Goal: Task Accomplishment & Management: Complete application form

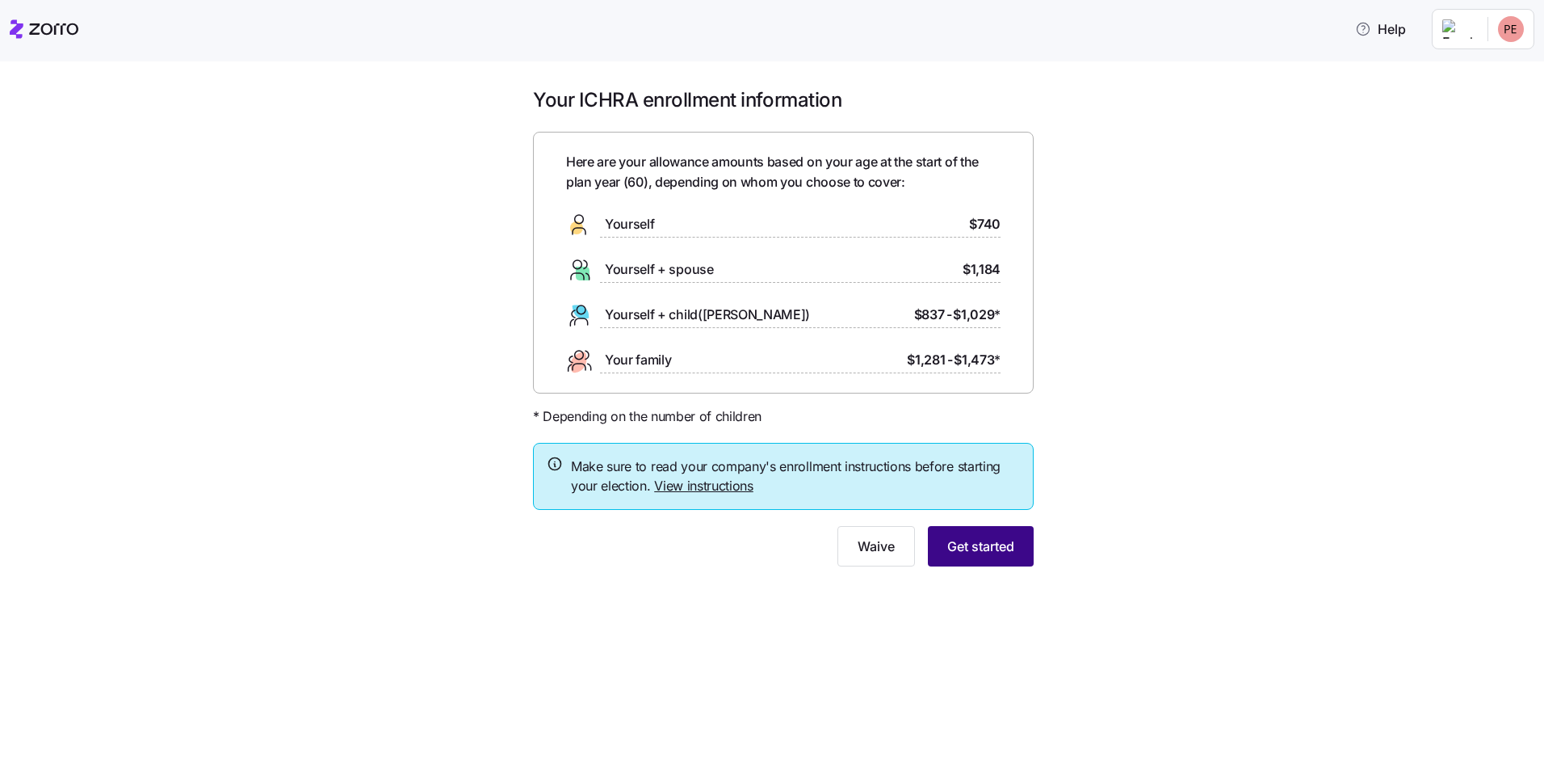
click at [995, 552] on span "Get started" at bounding box center [981, 545] width 67 height 19
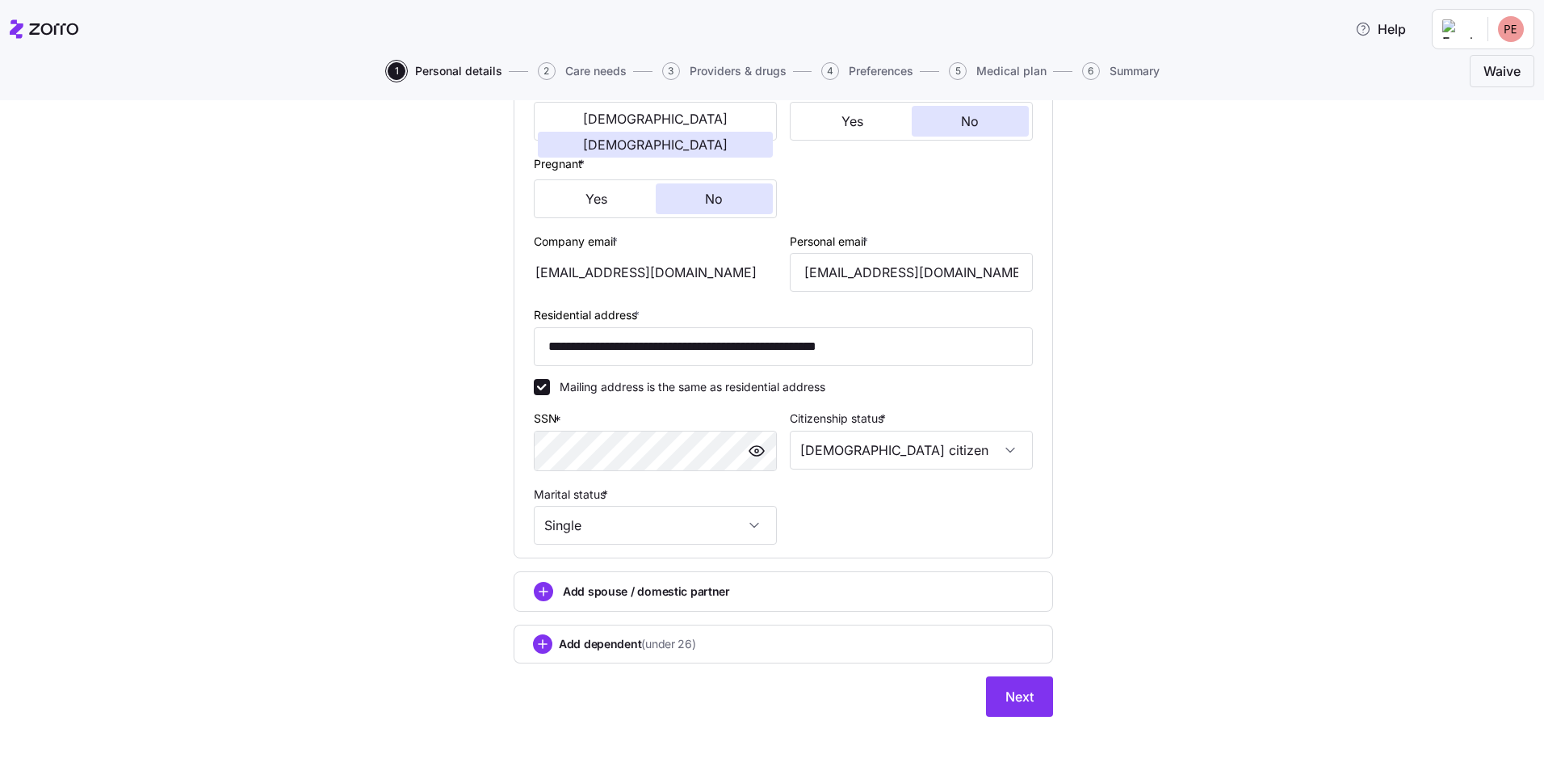
scroll to position [346, 0]
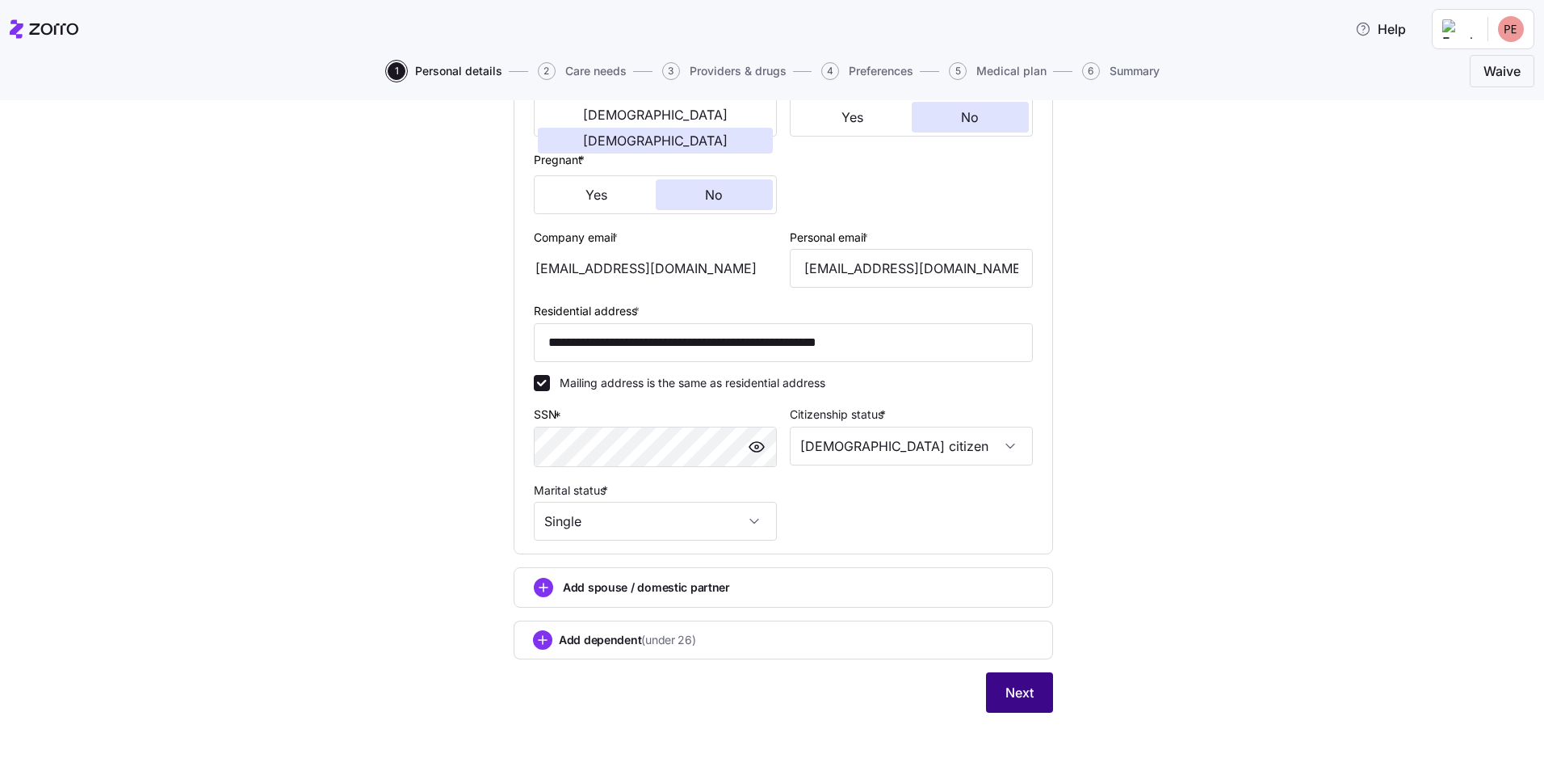
click at [1022, 702] on span "Next" at bounding box center [1020, 692] width 28 height 19
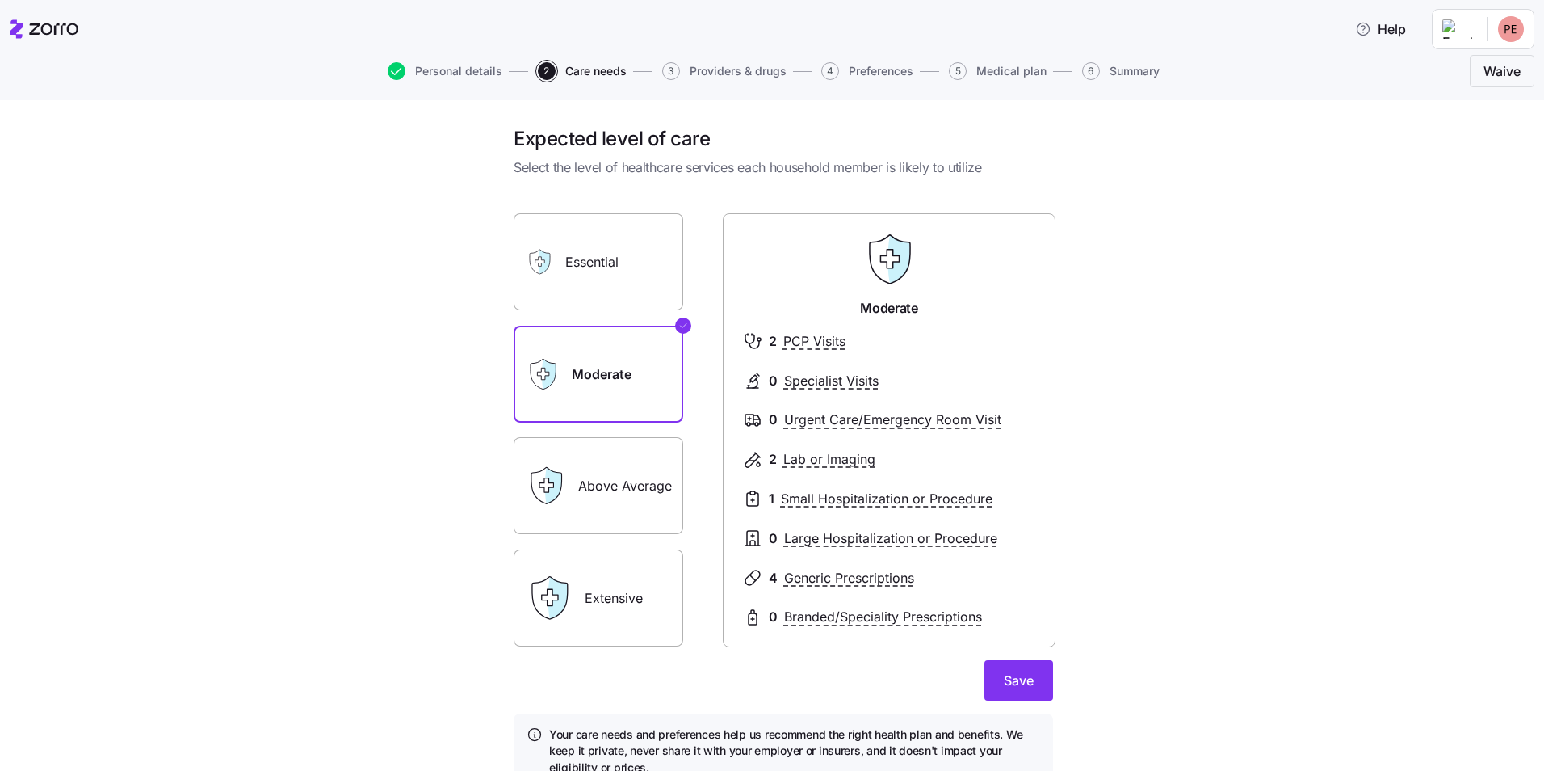
scroll to position [76, 0]
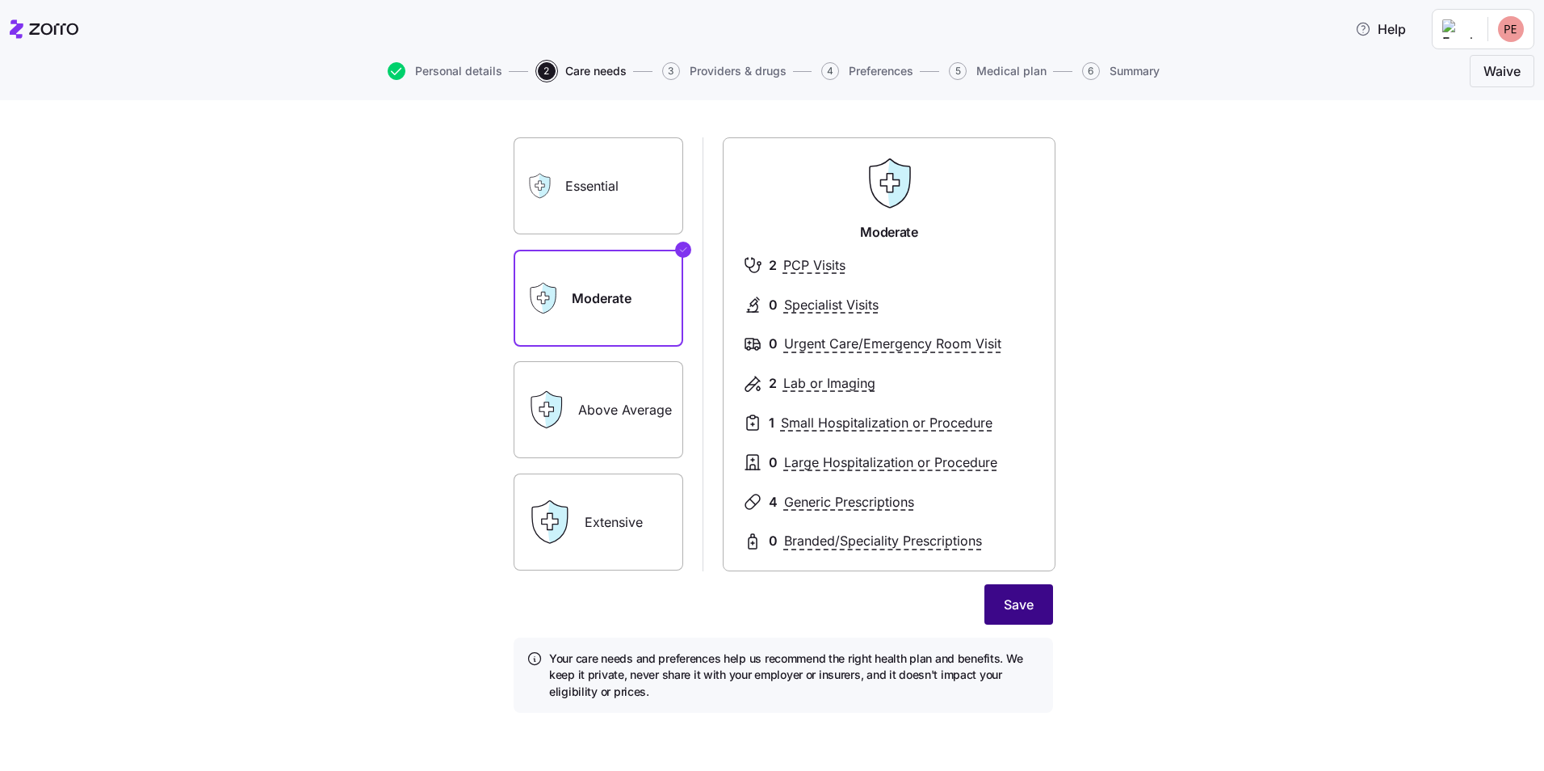
click at [1019, 611] on span "Save" at bounding box center [1019, 604] width 30 height 19
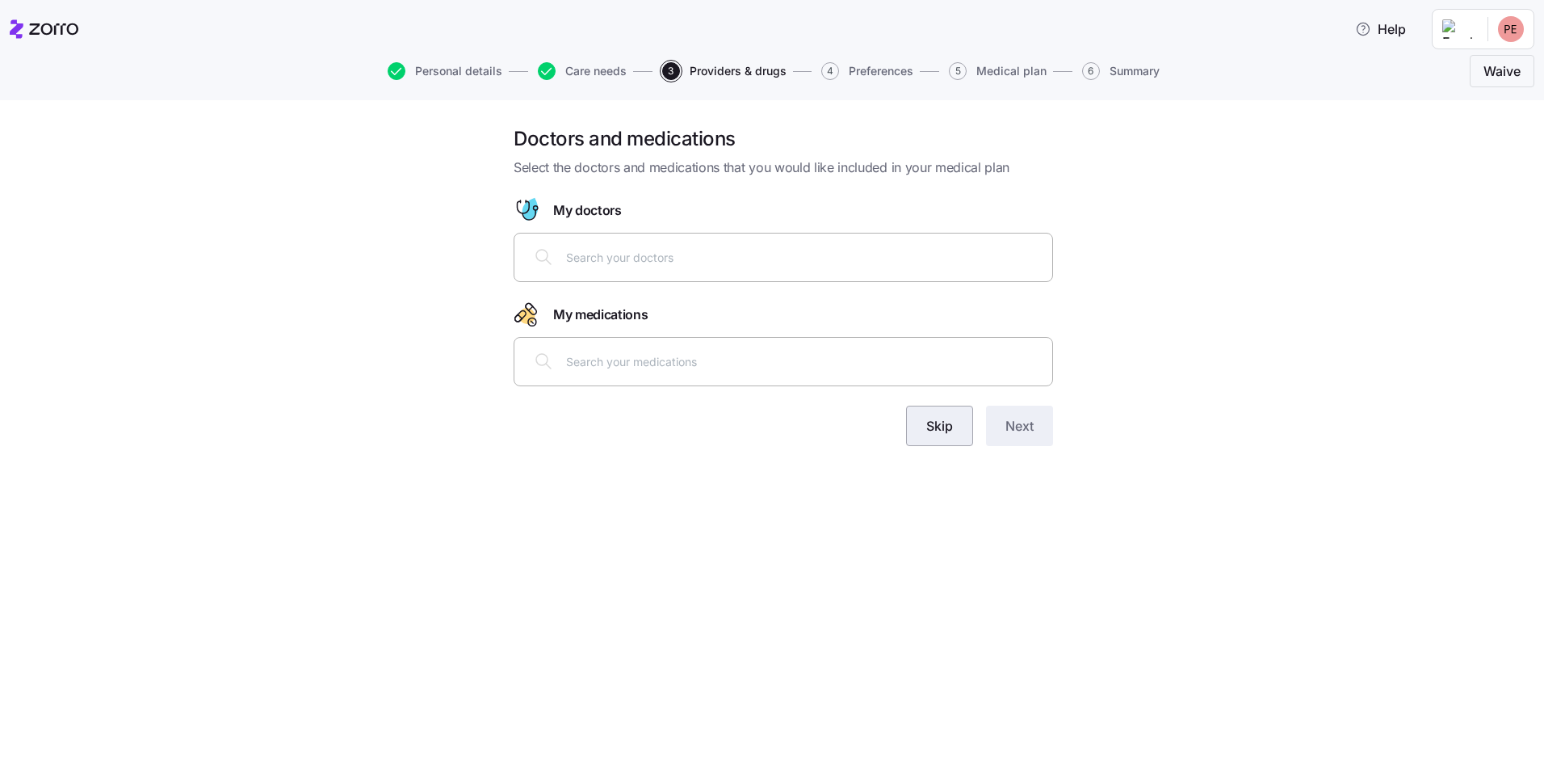
click at [948, 422] on span "Skip" at bounding box center [940, 425] width 27 height 19
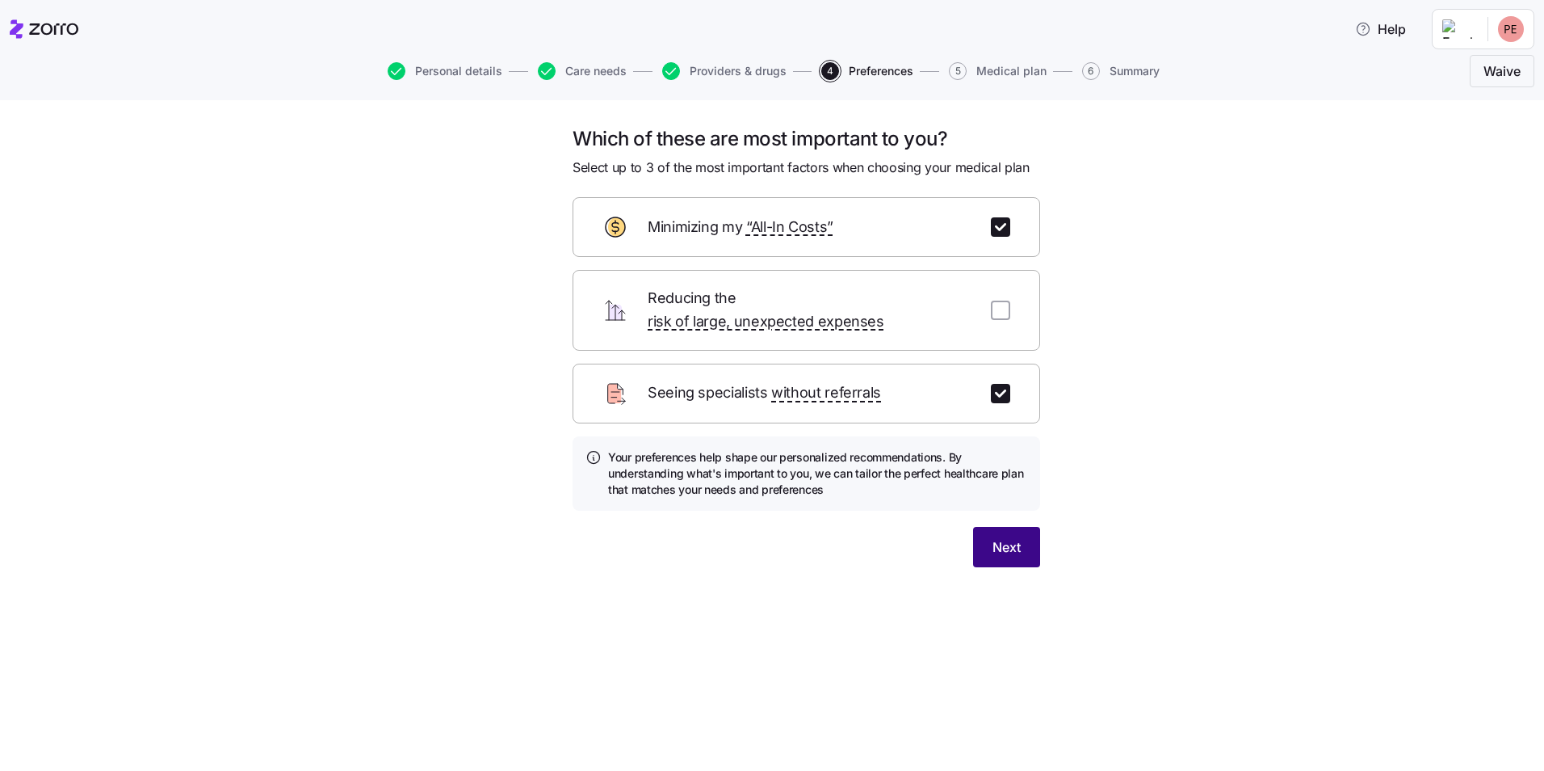
click at [1005, 536] on button "Next" at bounding box center [1006, 547] width 67 height 40
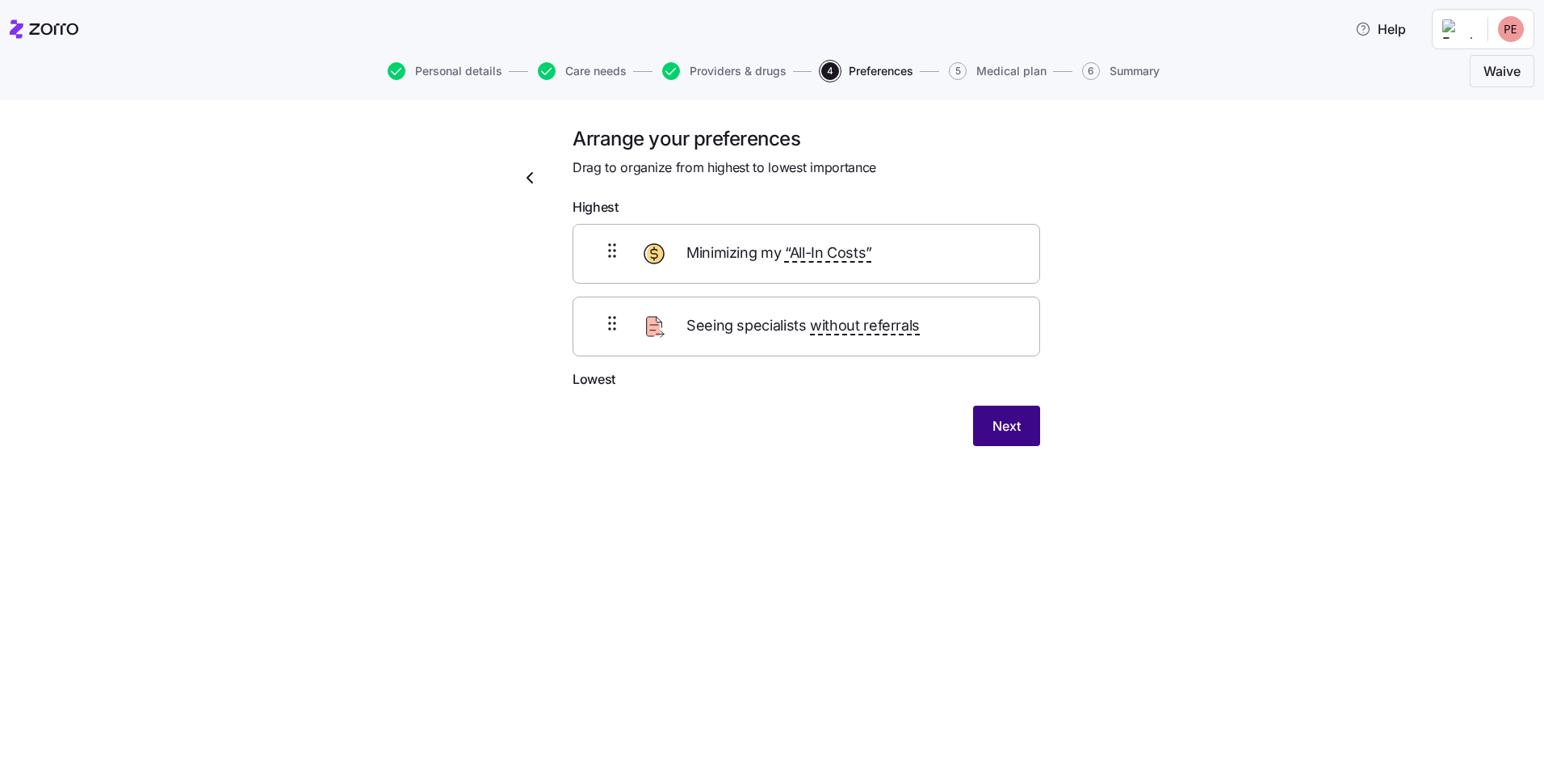
click at [1004, 431] on span "Next" at bounding box center [1007, 425] width 28 height 19
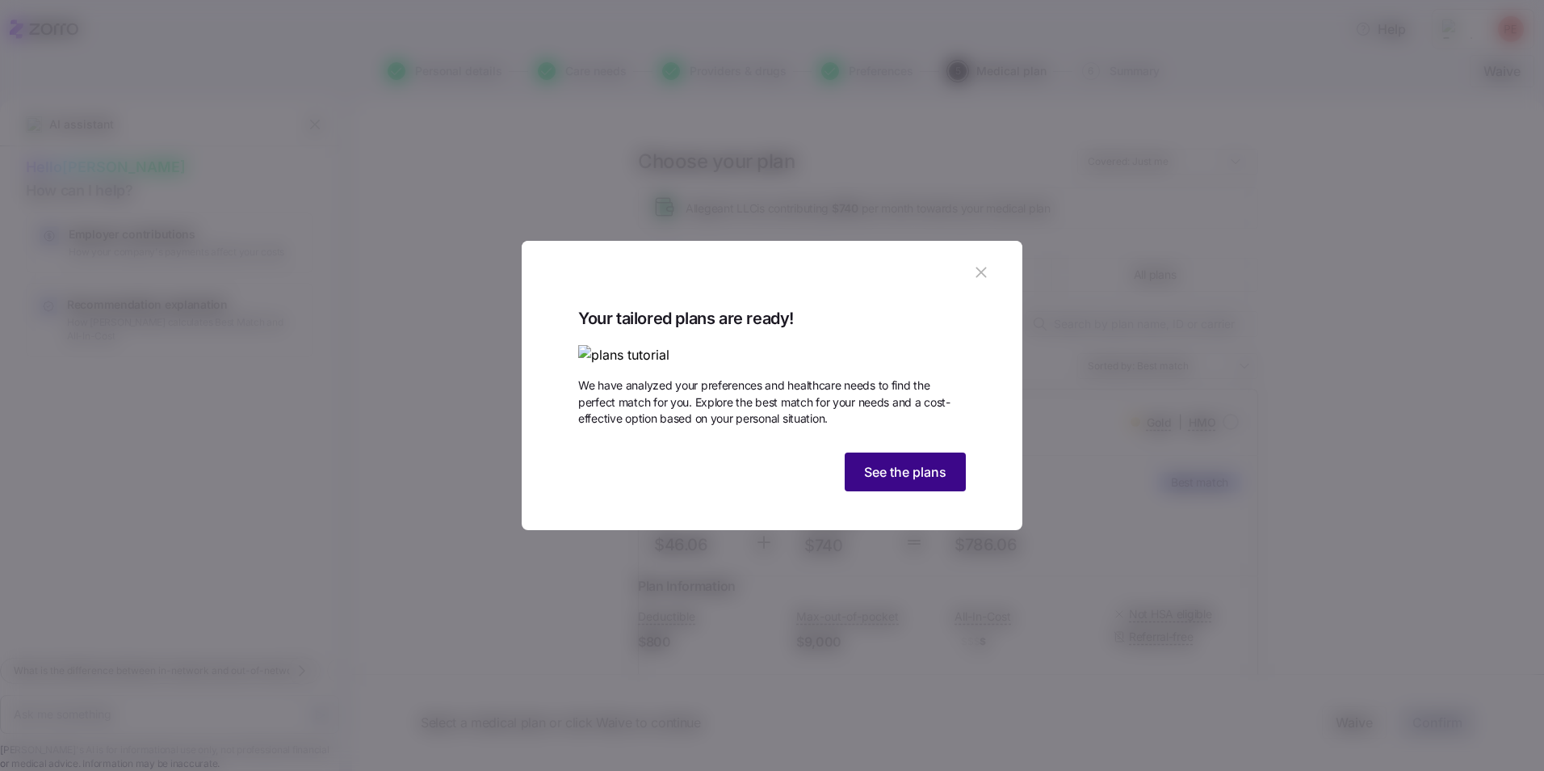
click at [940, 491] on button "See the plans" at bounding box center [905, 471] width 121 height 39
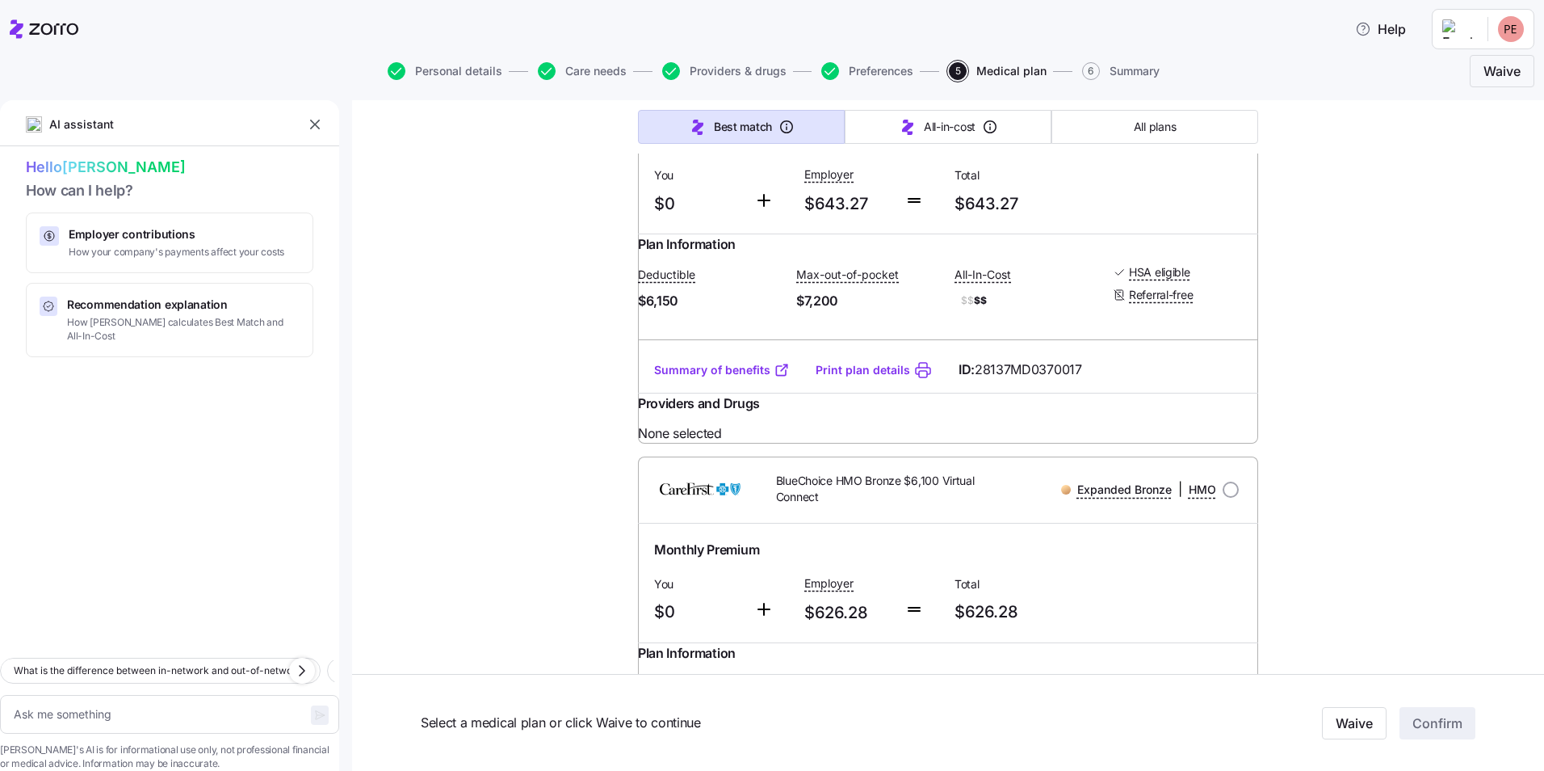
scroll to position [3635, 0]
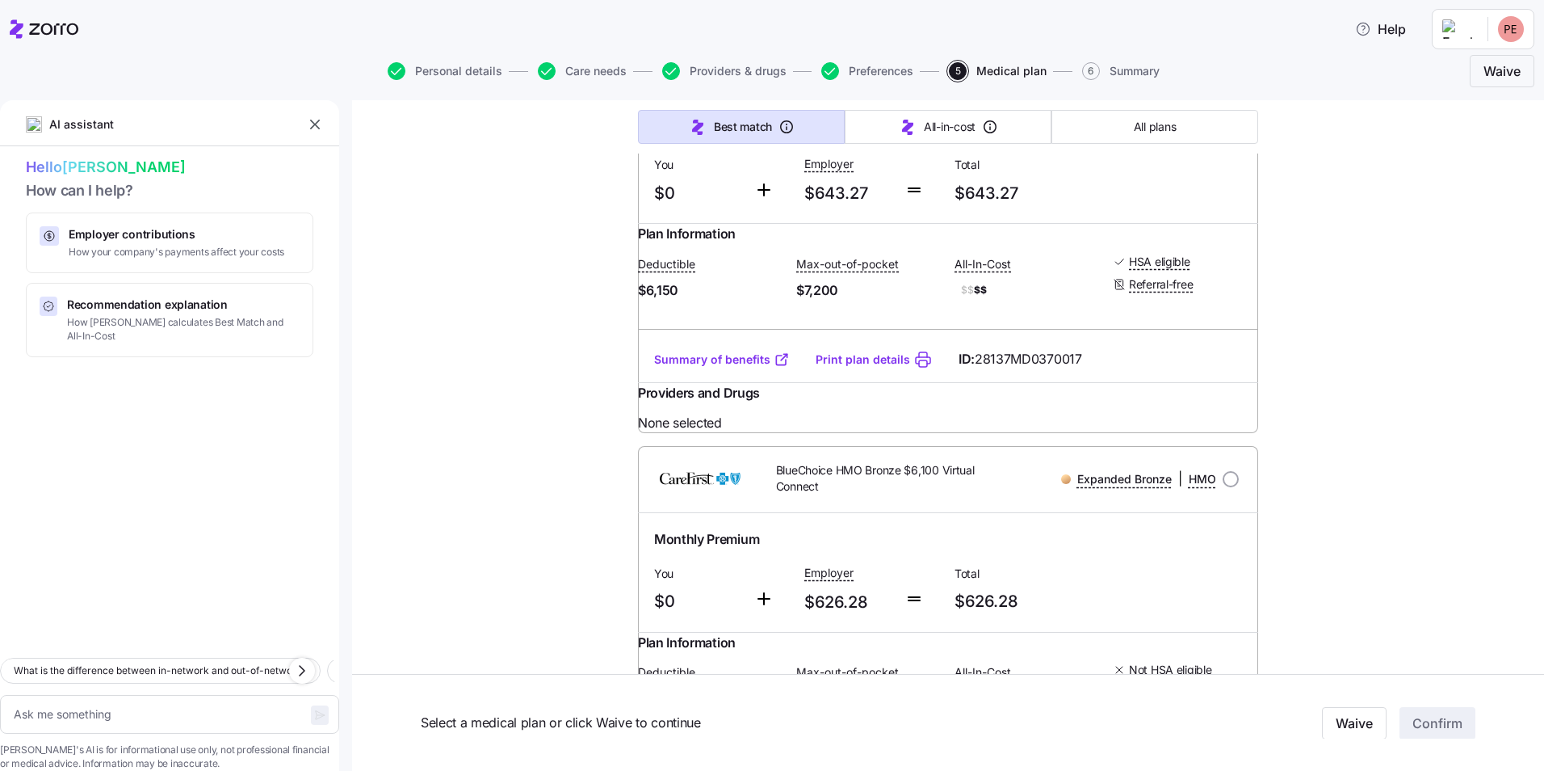
type textarea "x"
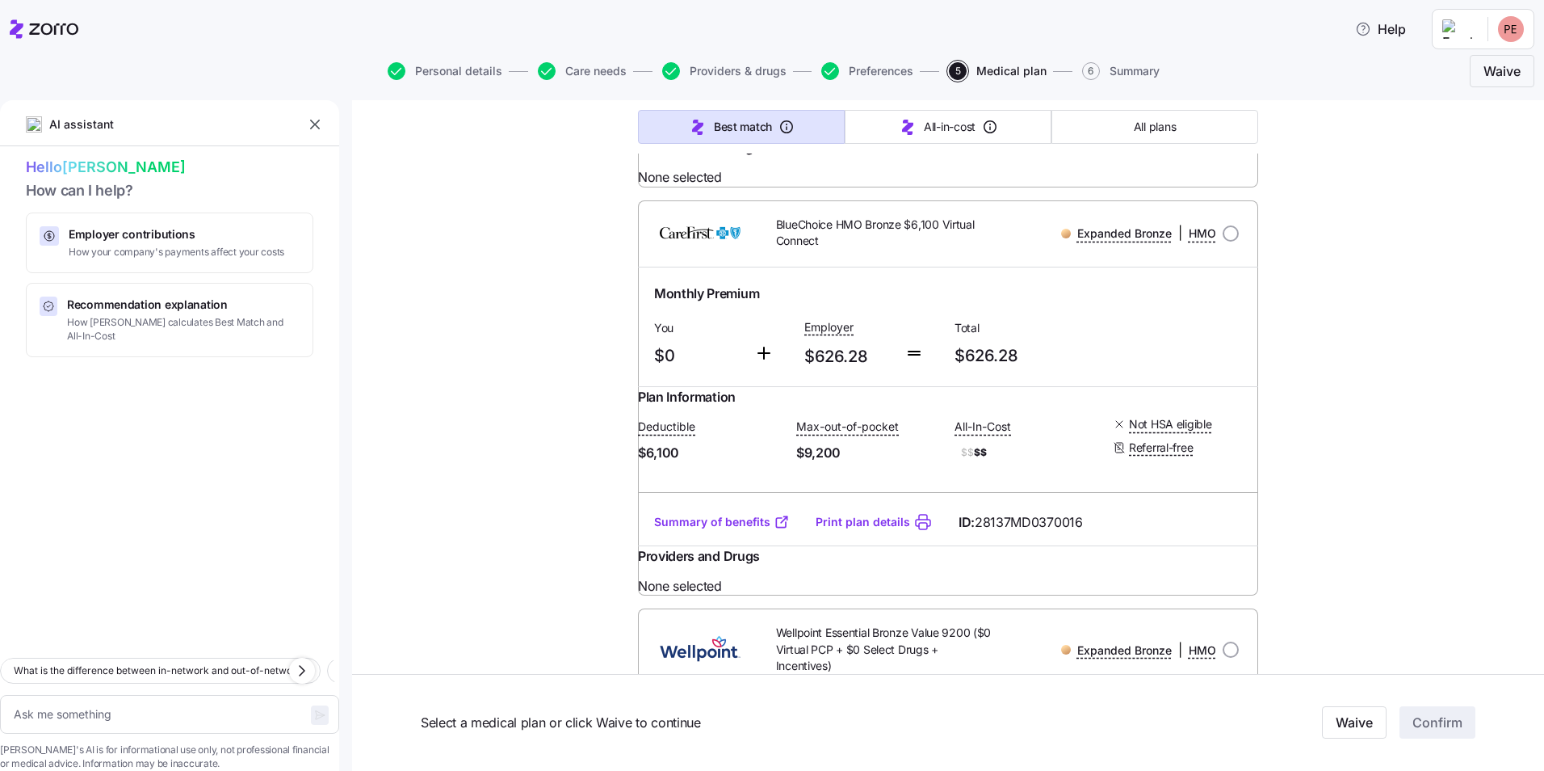
scroll to position [3958, 0]
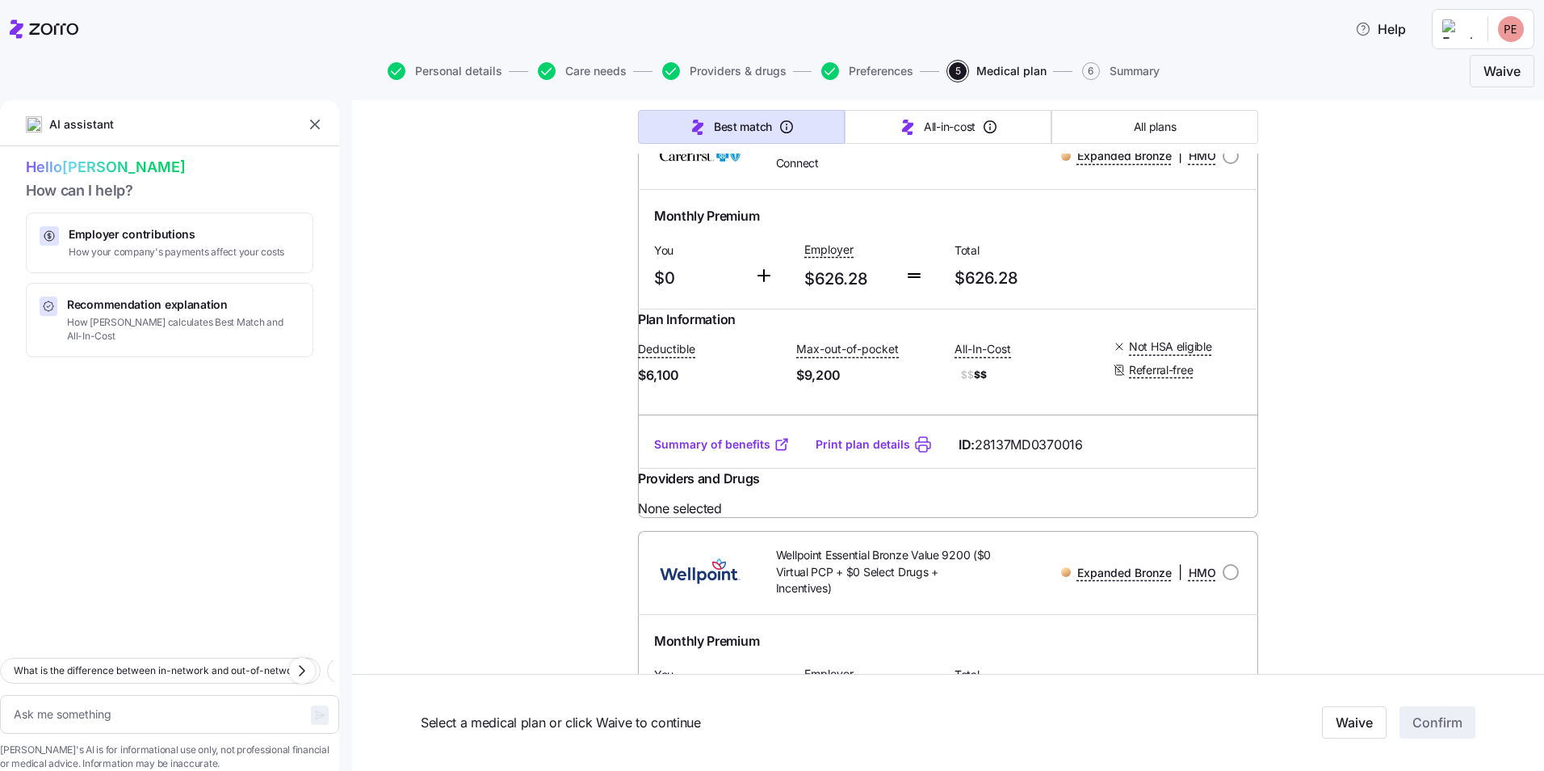
click at [705, 44] on link "Summary of benefits" at bounding box center [722, 36] width 136 height 16
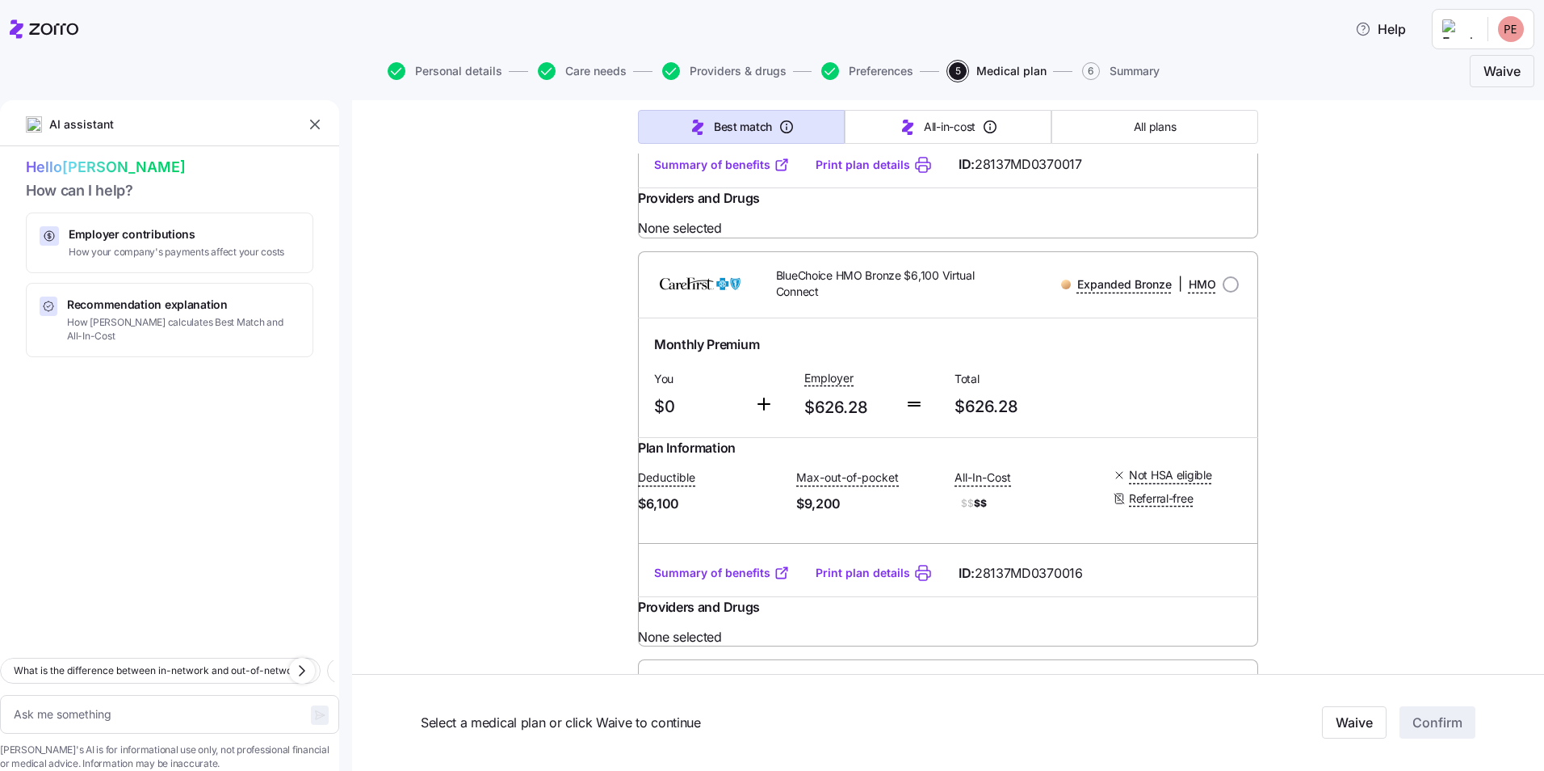
scroll to position [3797, 0]
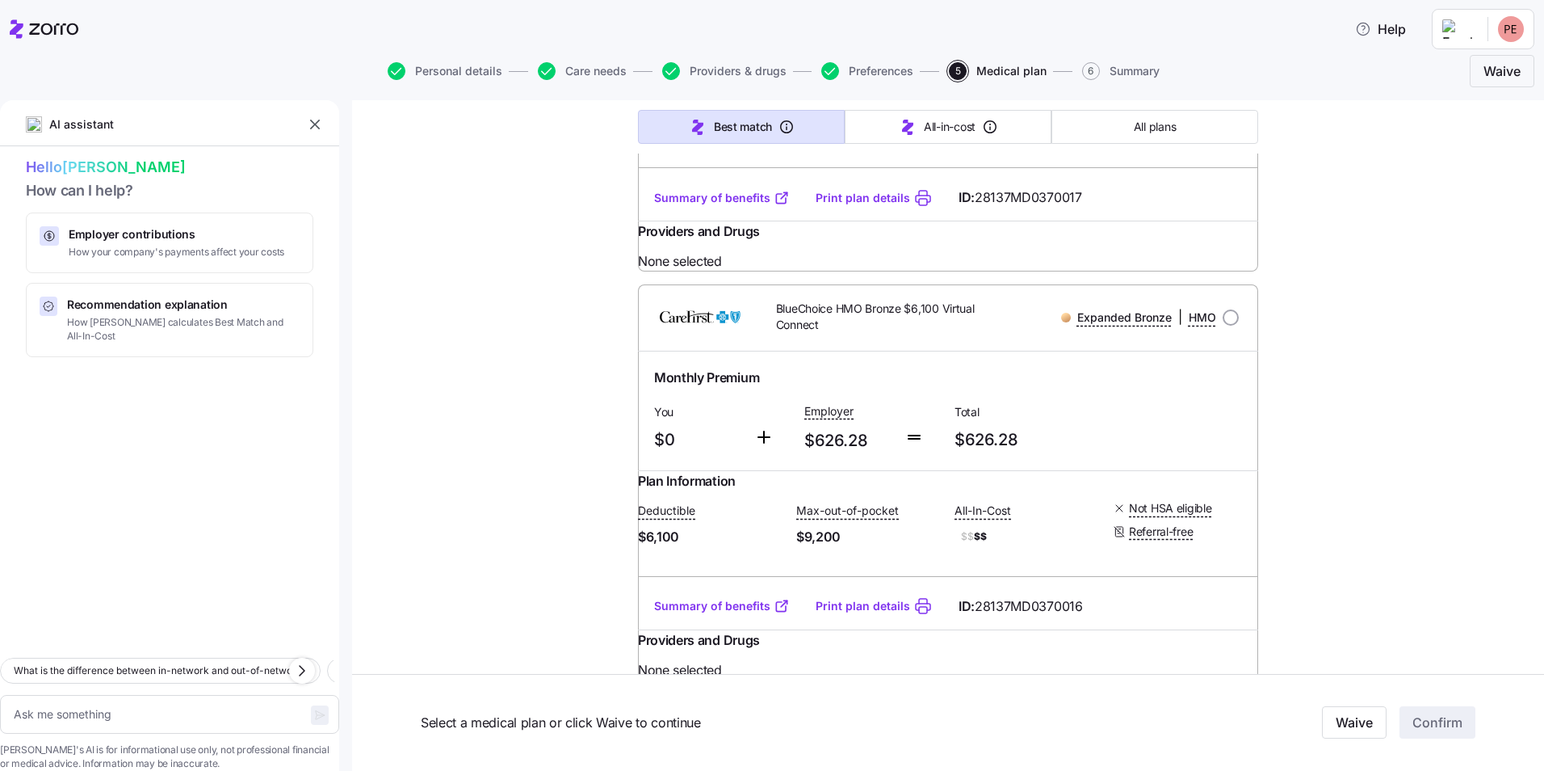
radio input "true"
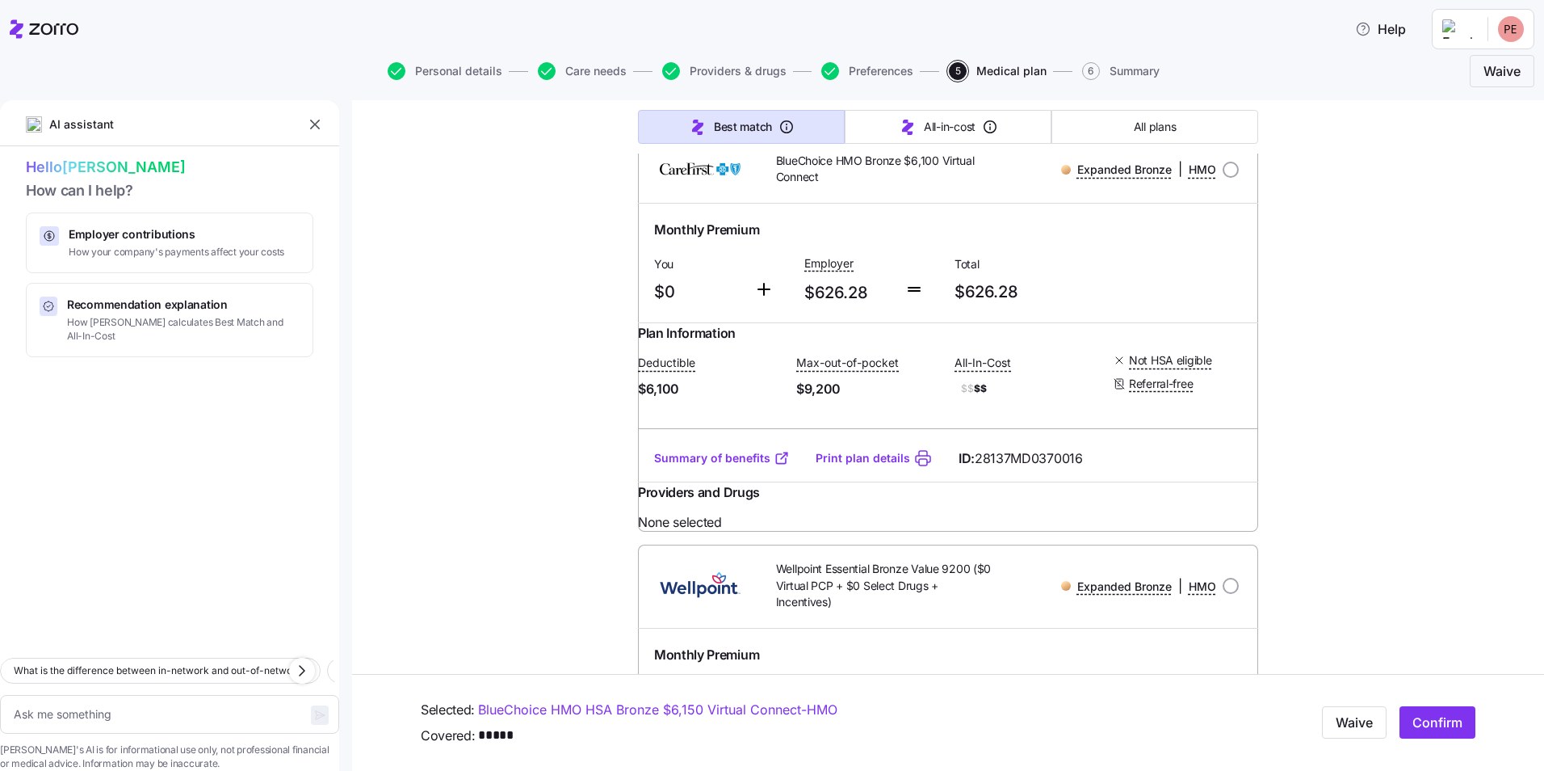
scroll to position [3958, 0]
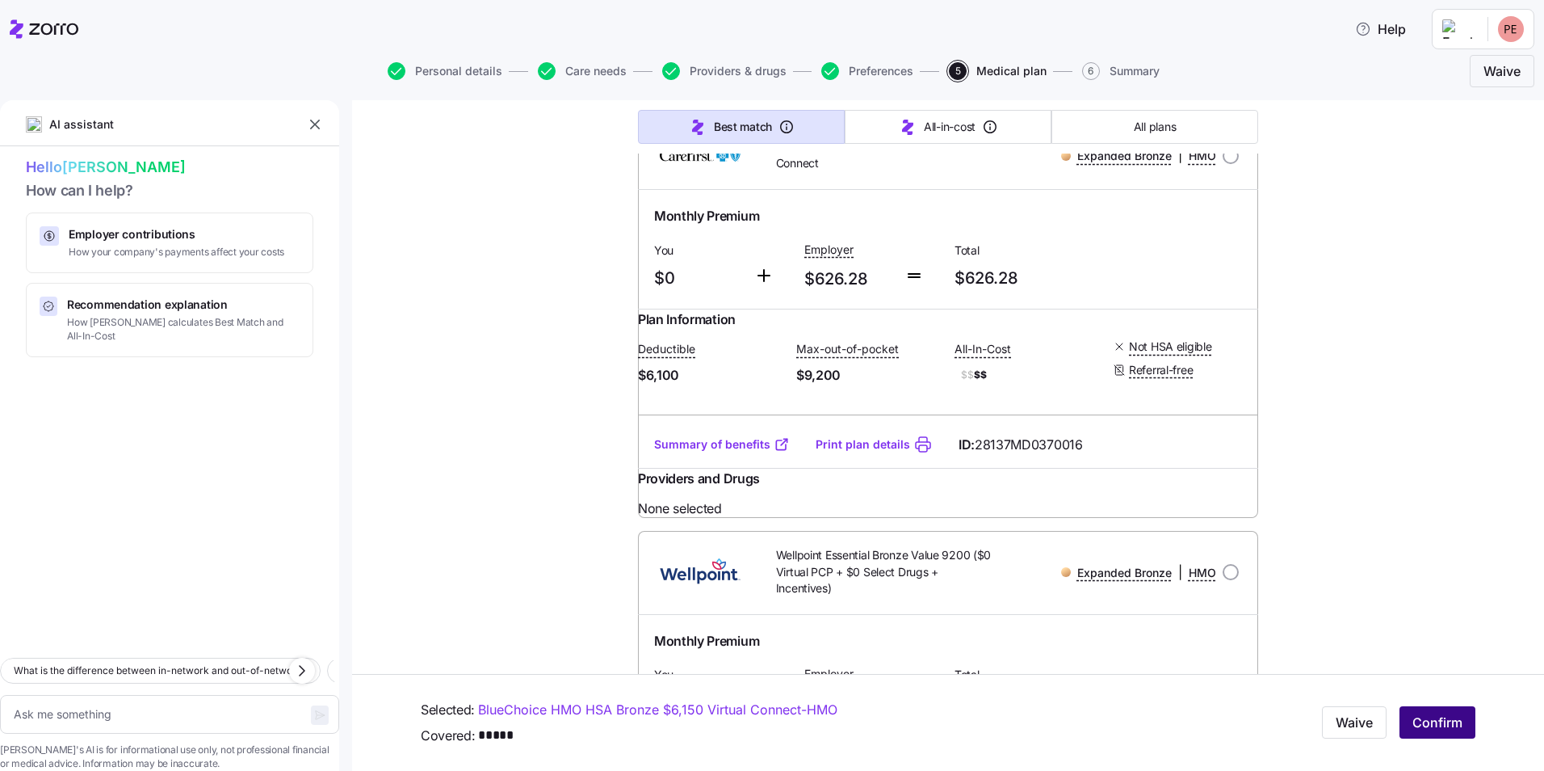
click at [1431, 725] on span "Confirm" at bounding box center [1438, 722] width 50 height 19
type textarea "x"
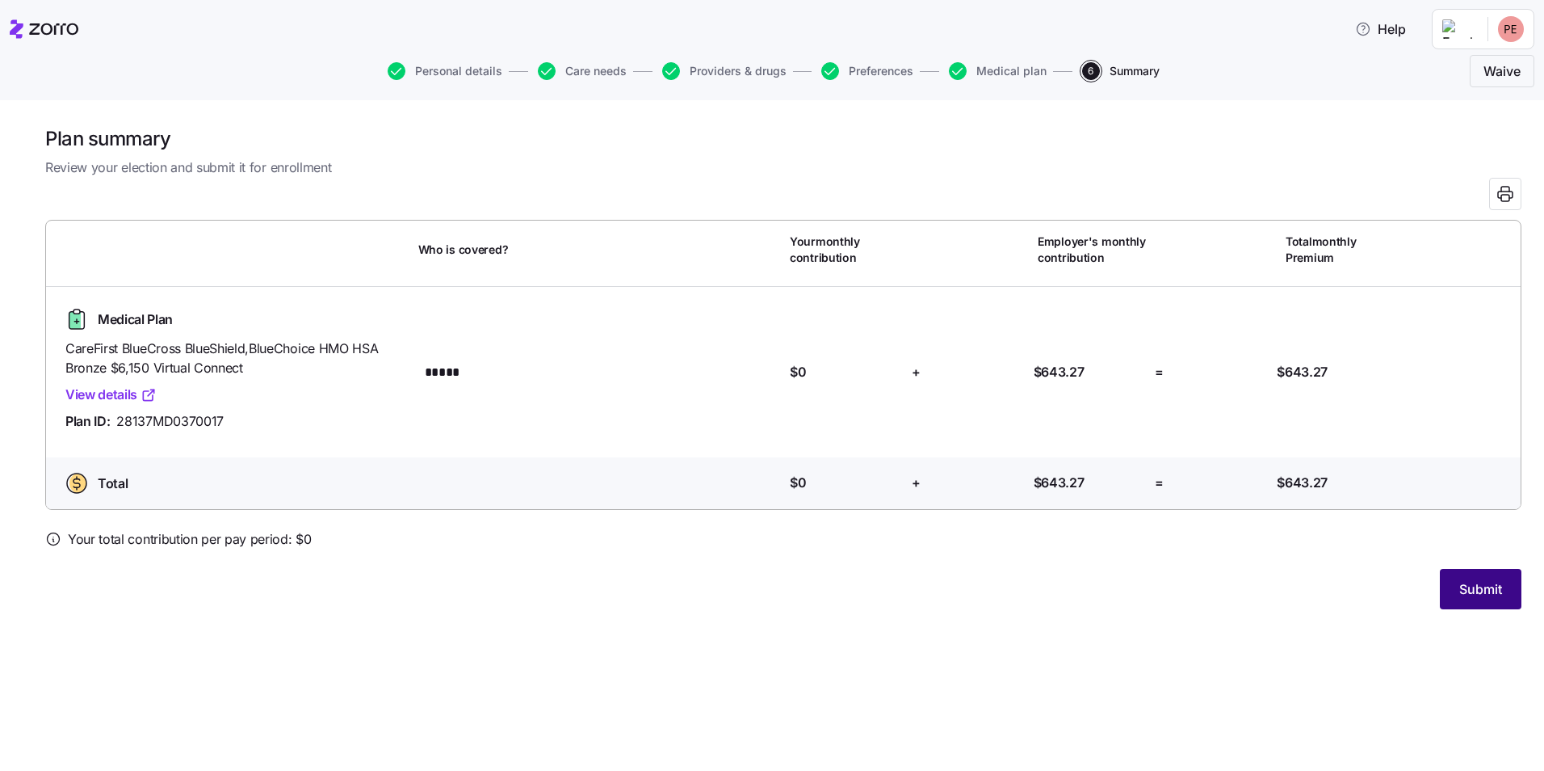
click at [1473, 591] on span "Submit" at bounding box center [1481, 588] width 43 height 19
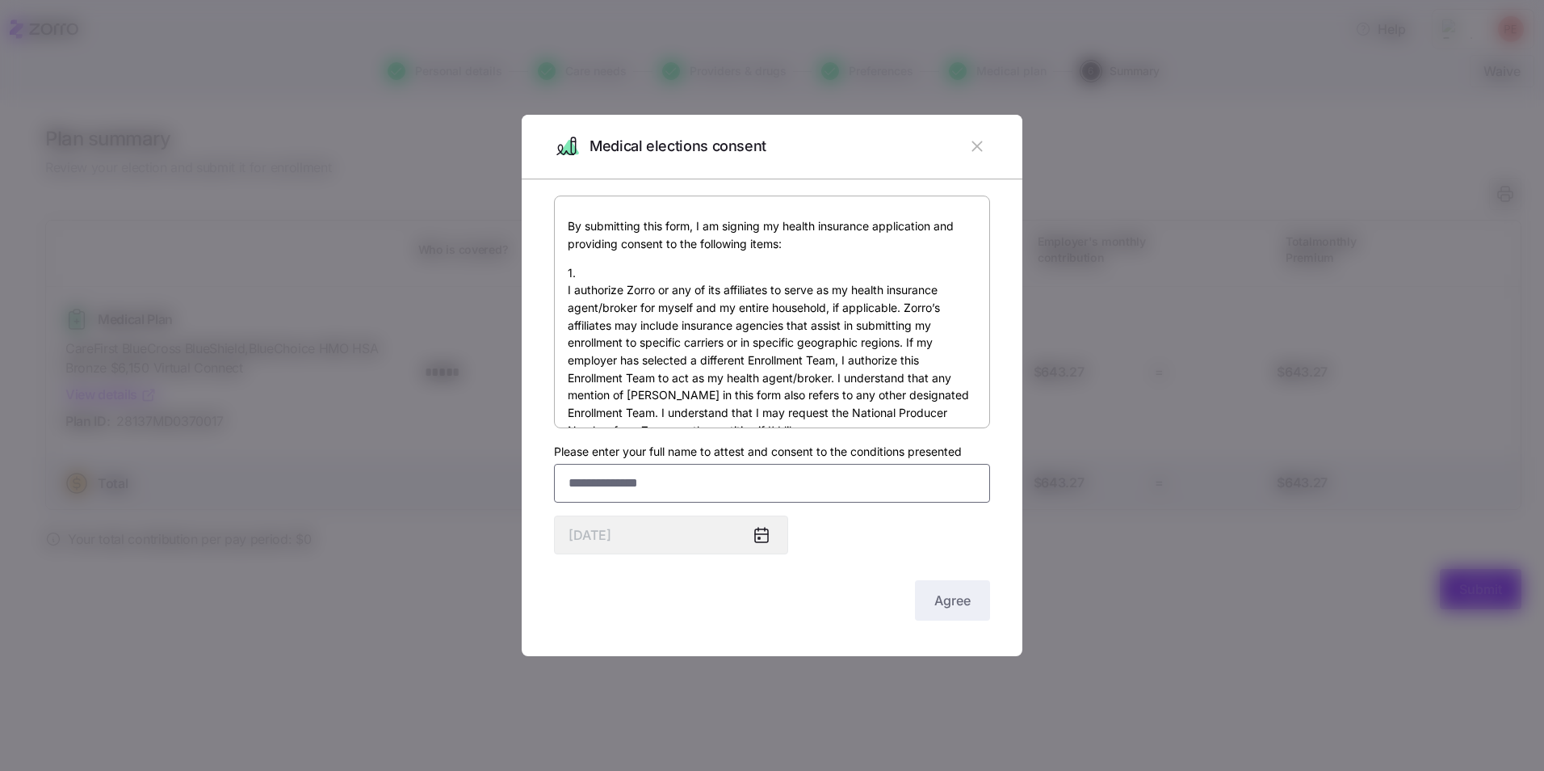
click at [592, 481] on input "Please enter your full name to attest and consent to the conditions presented" at bounding box center [772, 483] width 436 height 39
type input "**********"
click at [930, 602] on button "Agree" at bounding box center [952, 600] width 75 height 40
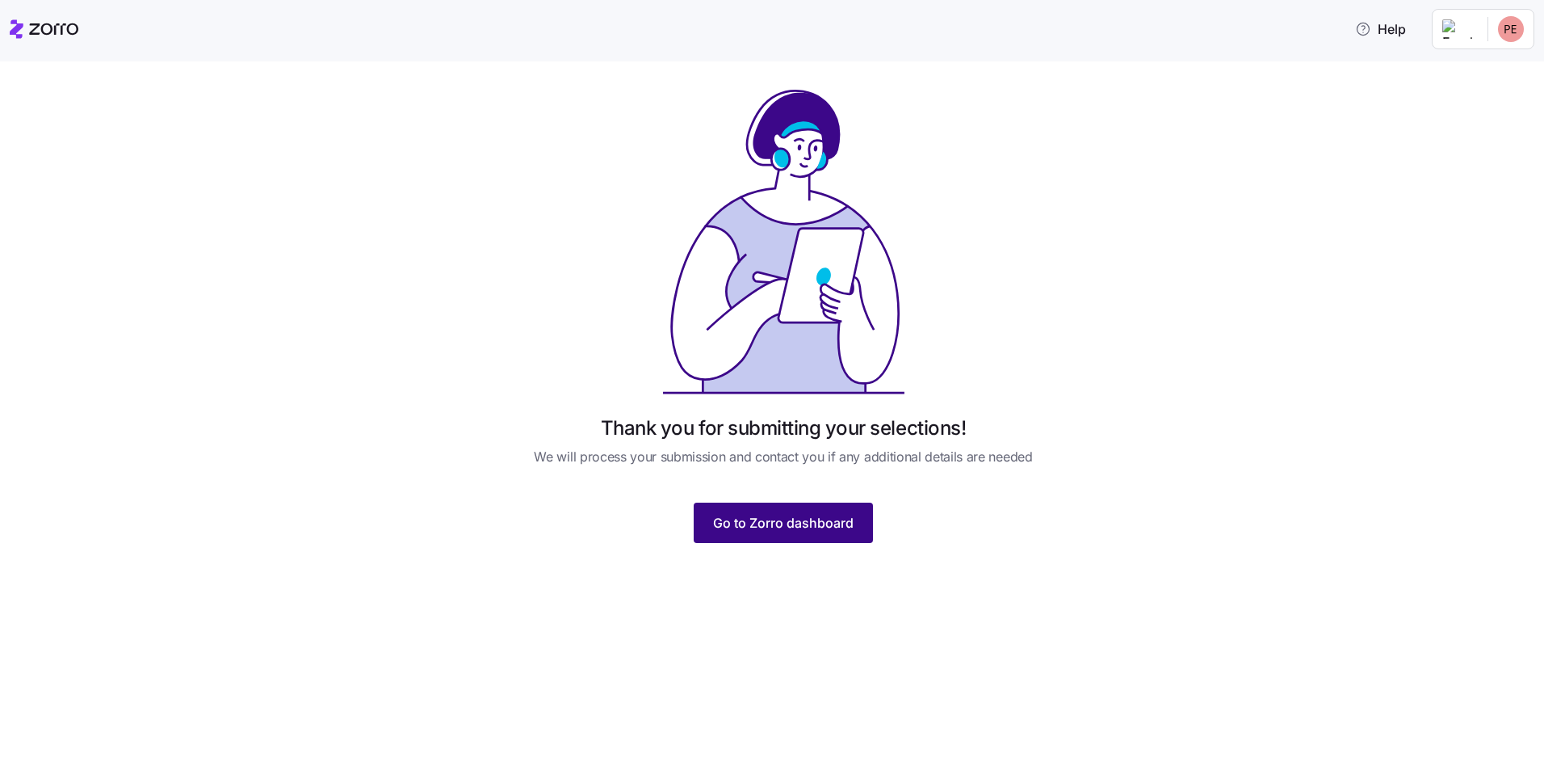
click at [821, 514] on span "Go to Zorro dashboard" at bounding box center [783, 522] width 141 height 19
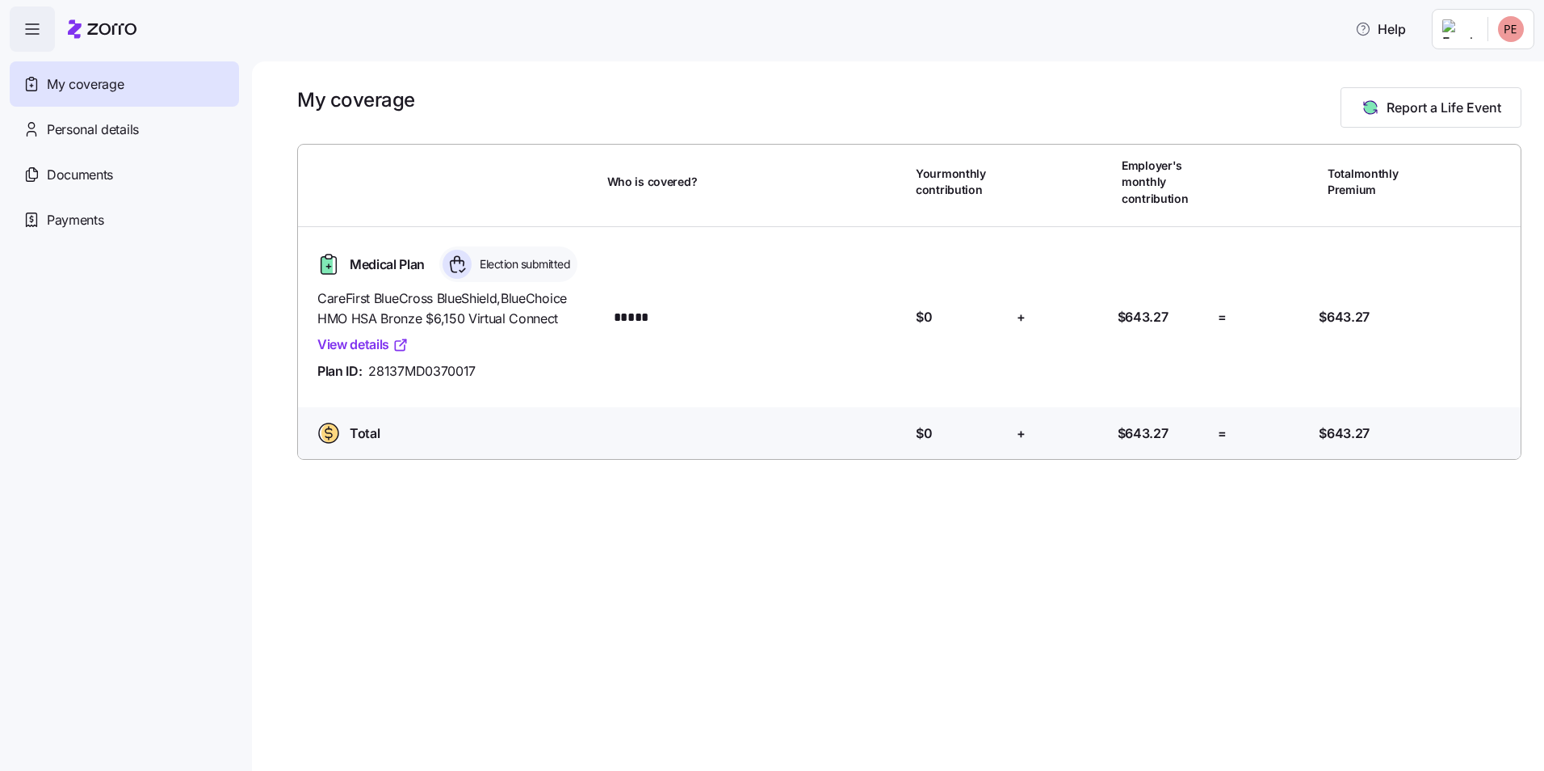
click at [1276, 3] on header "Help" at bounding box center [772, 26] width 1544 height 52
